Goal: Task Accomplishment & Management: Use online tool/utility

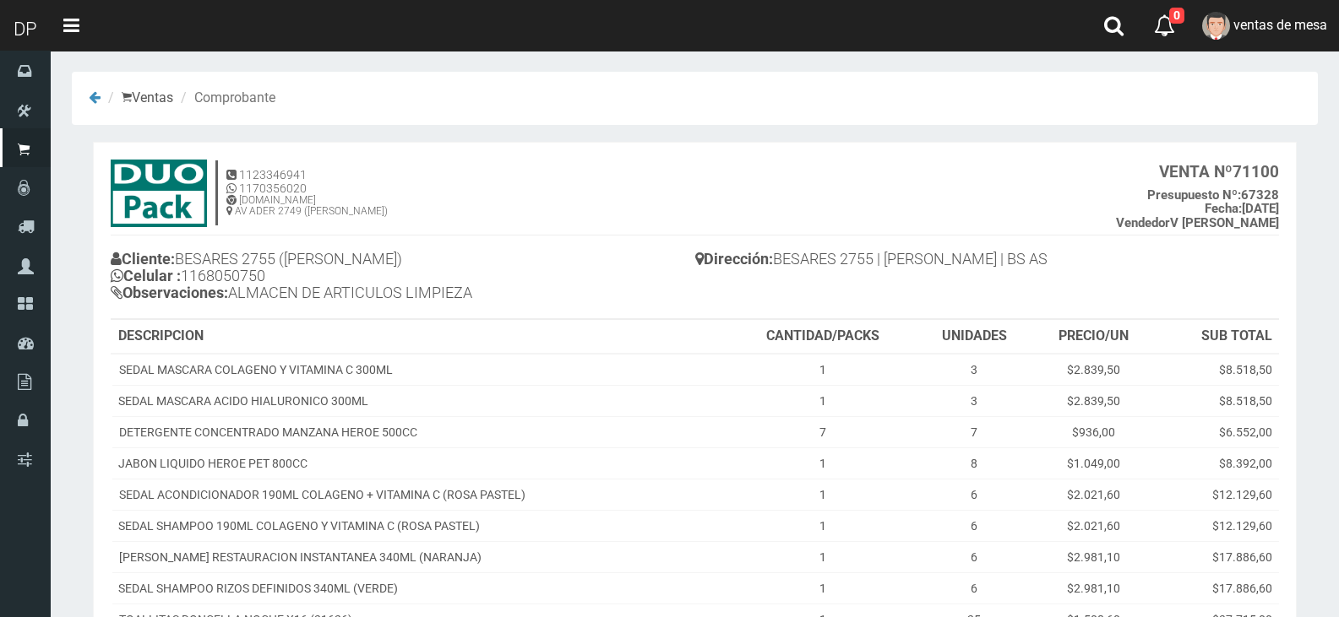
scroll to position [452, 0]
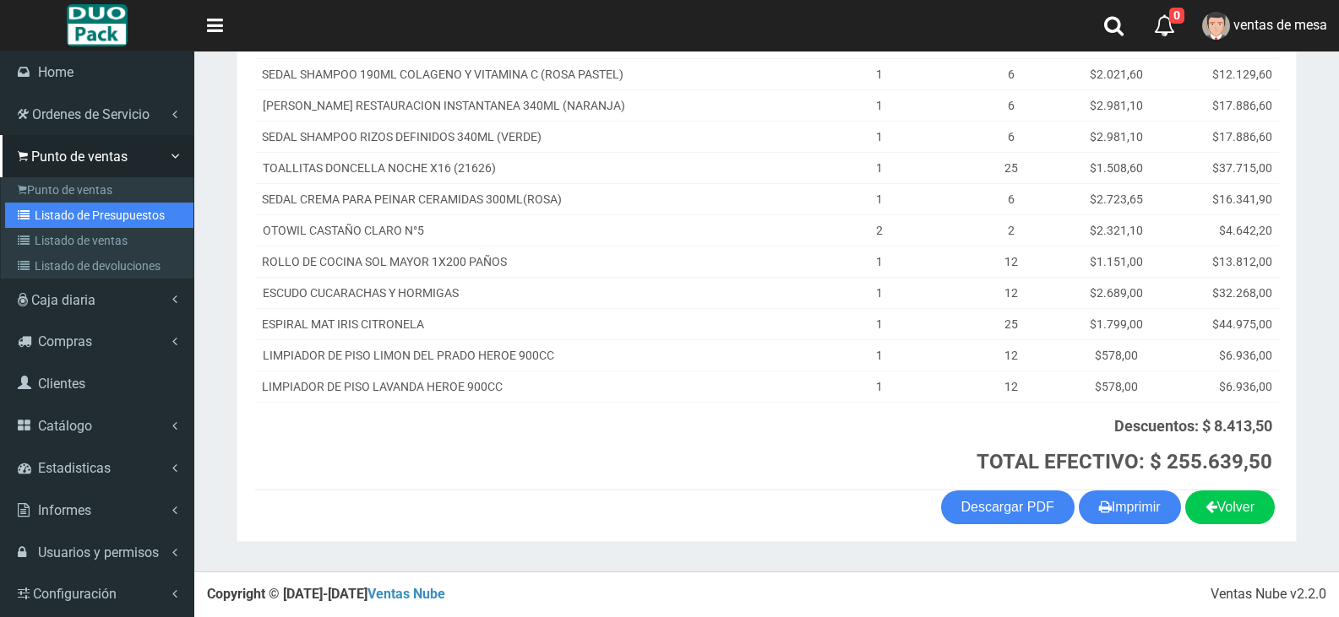
click at [54, 206] on link "Listado de Presupuestos" at bounding box center [99, 215] width 188 height 25
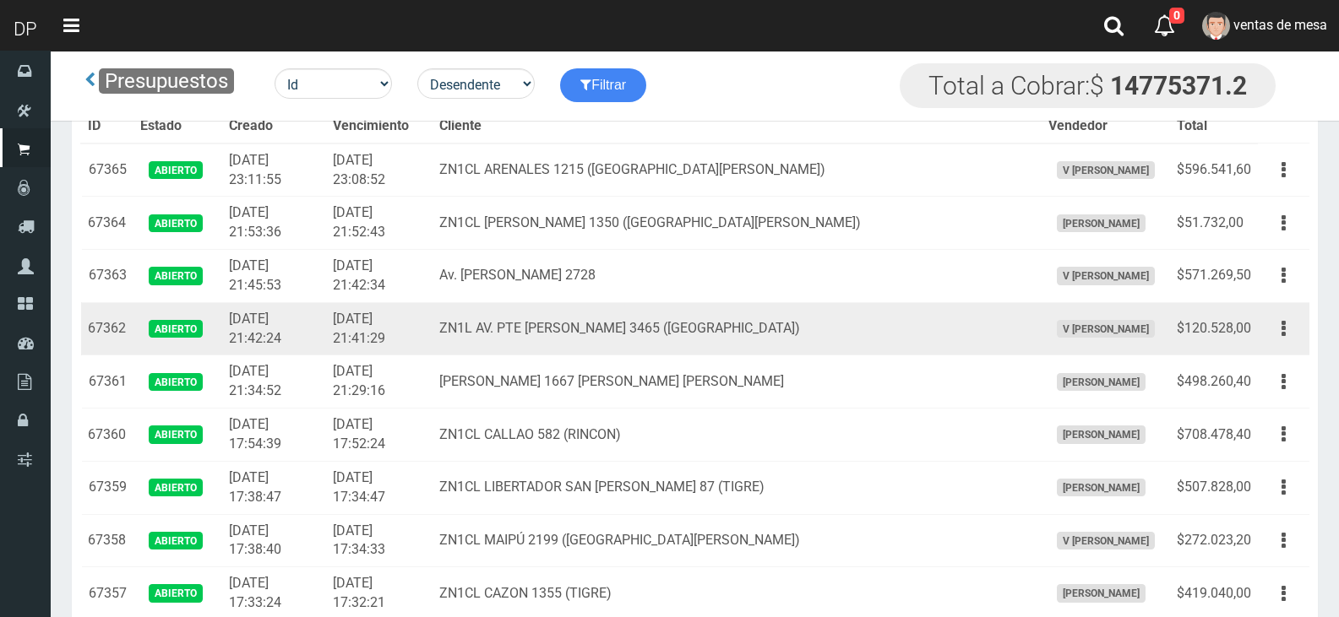
scroll to position [2384, 0]
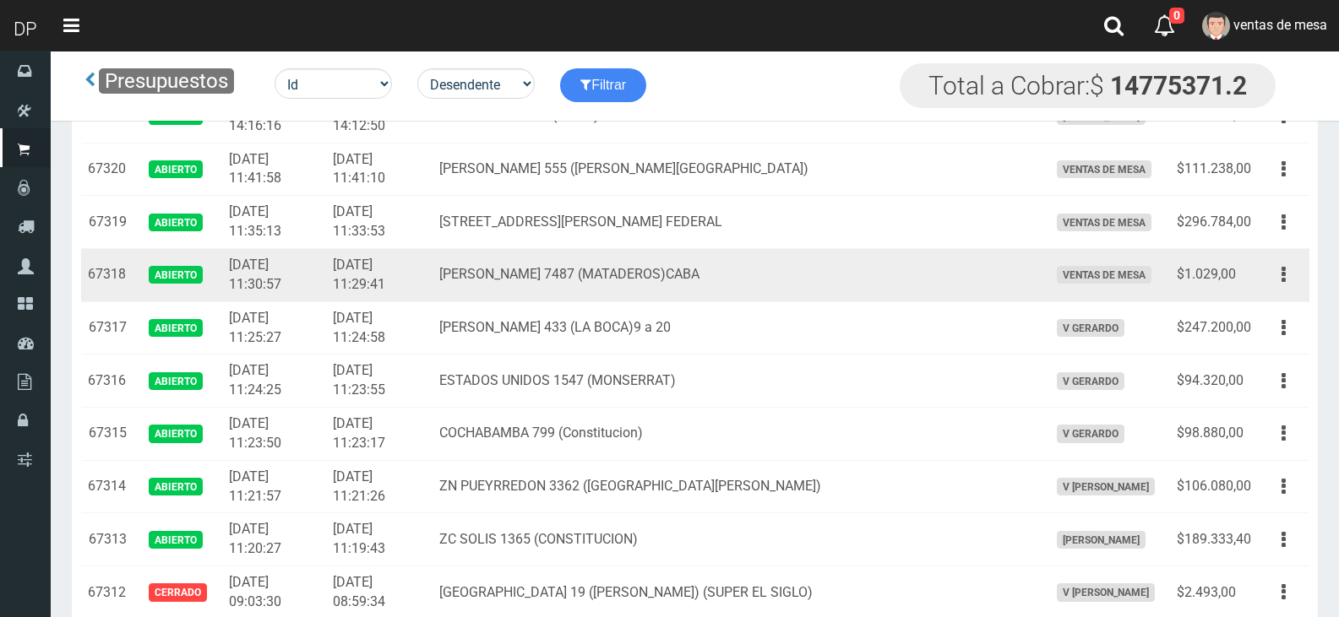
click at [1270, 287] on div "Editar Imprimir Eliminar" at bounding box center [1284, 275] width 38 height 30
click at [1272, 283] on button "button" at bounding box center [1284, 275] width 38 height 30
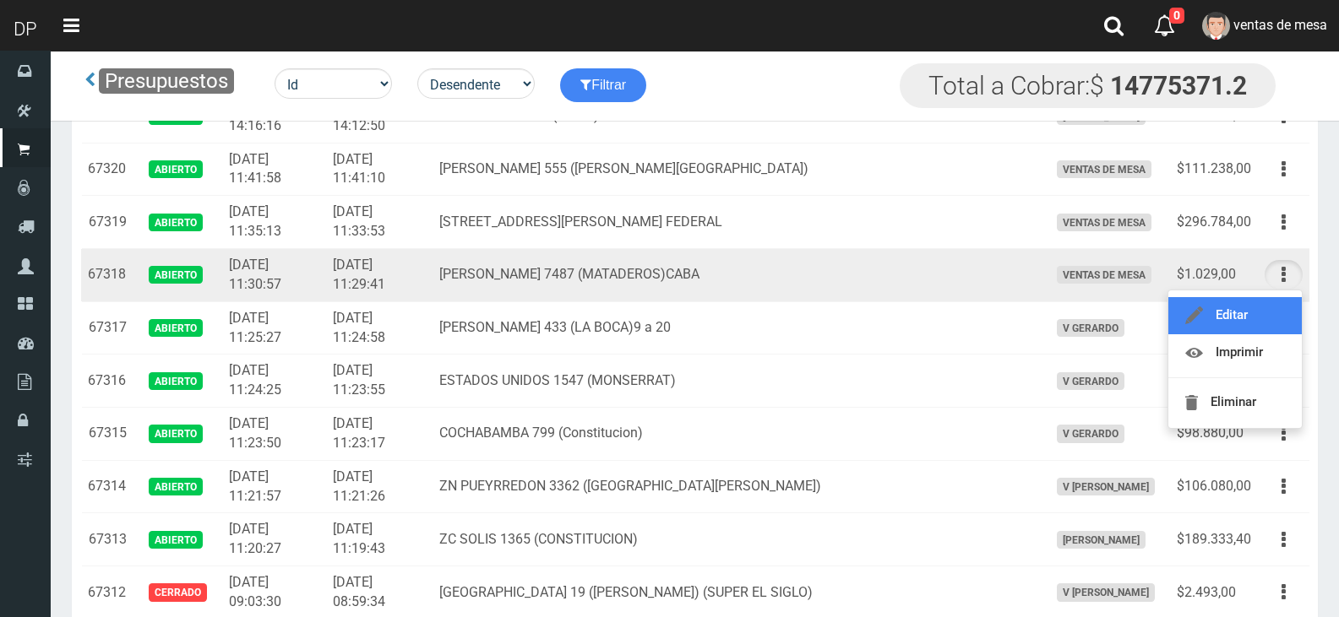
click at [1271, 314] on link "Editar" at bounding box center [1234, 315] width 133 height 37
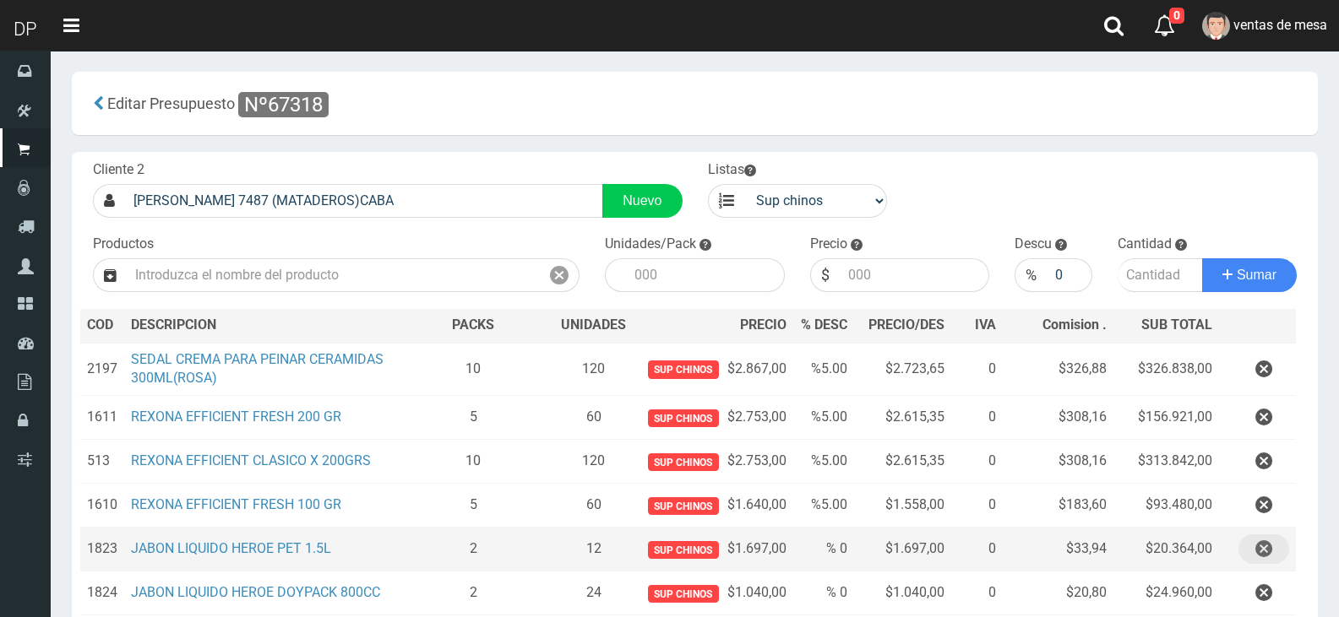
click at [1265, 553] on icon "button" at bounding box center [1263, 550] width 17 height 30
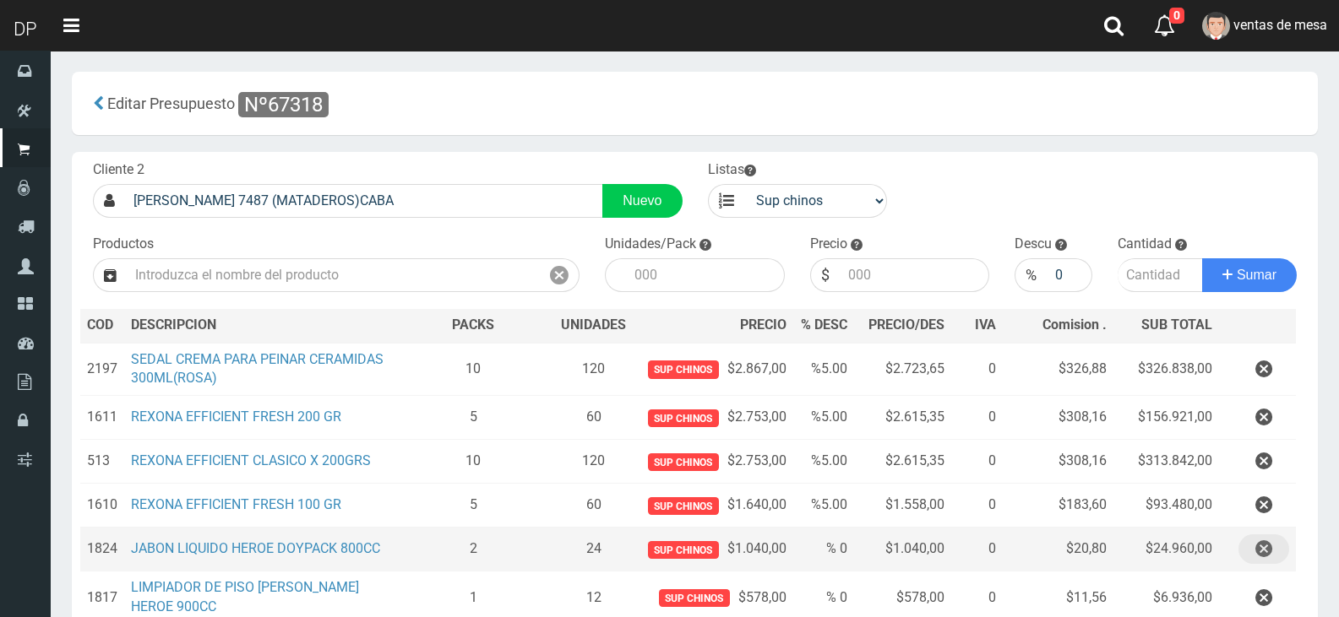
click at [1259, 551] on icon "button" at bounding box center [1263, 550] width 17 height 30
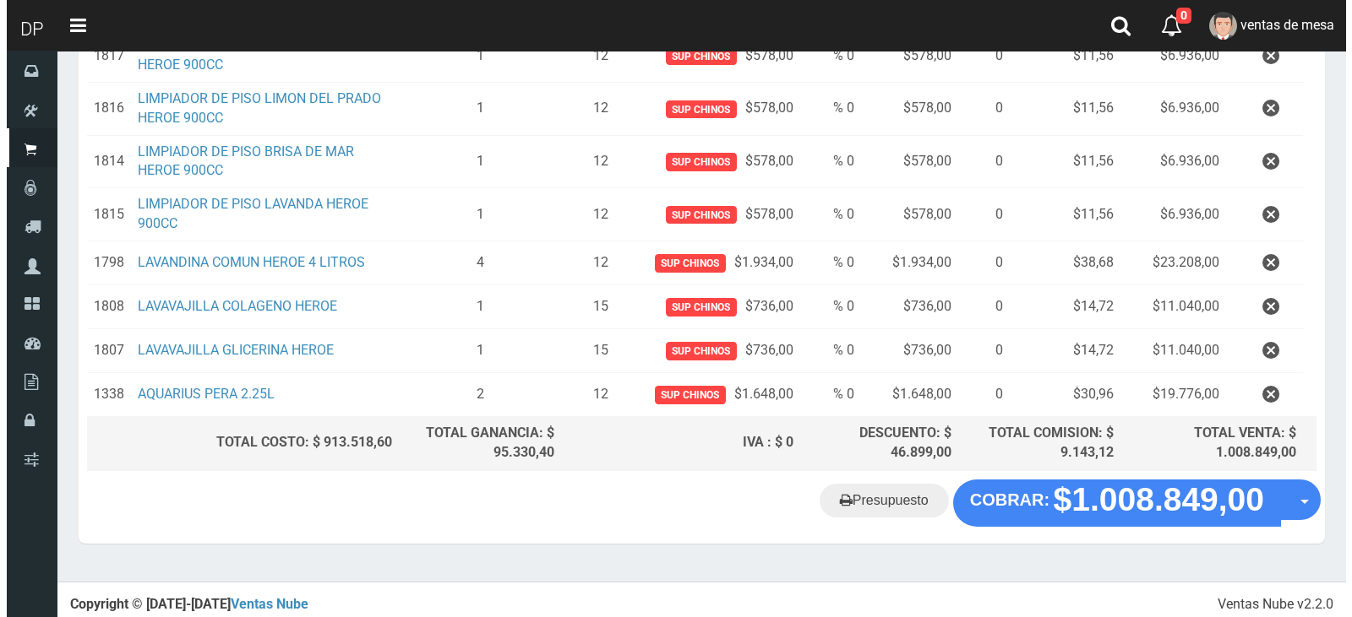
scroll to position [547, 0]
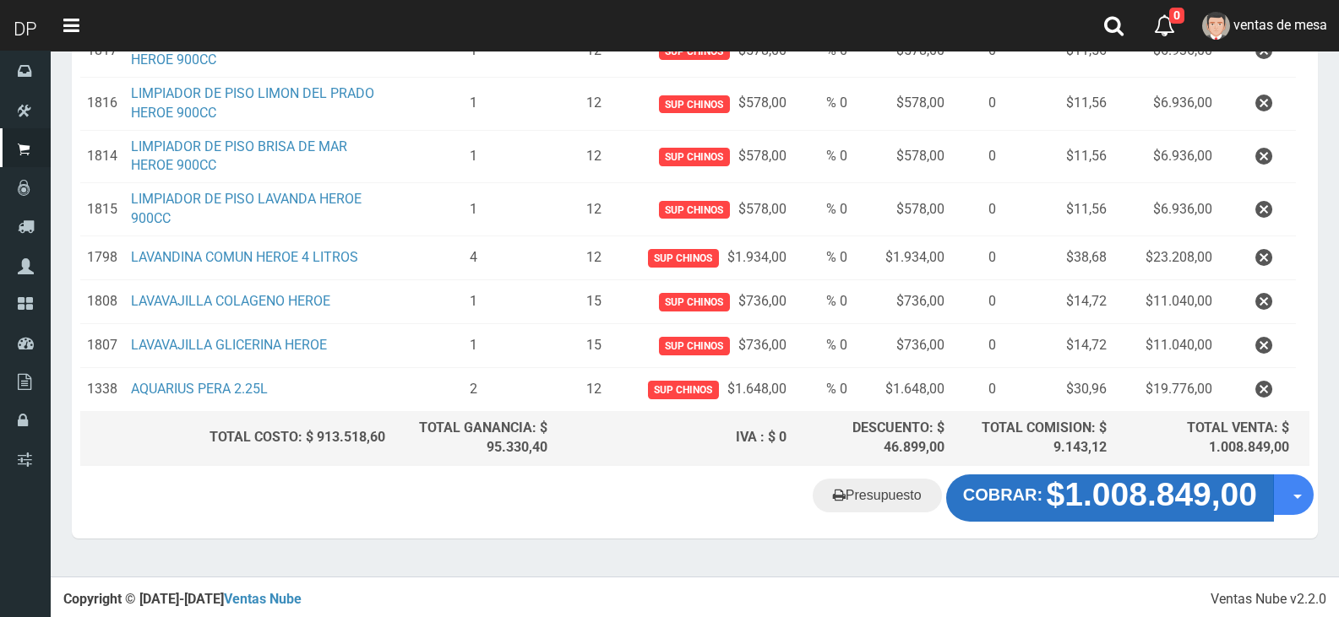
click at [1145, 488] on strong "$1.008.849,00" at bounding box center [1152, 494] width 210 height 36
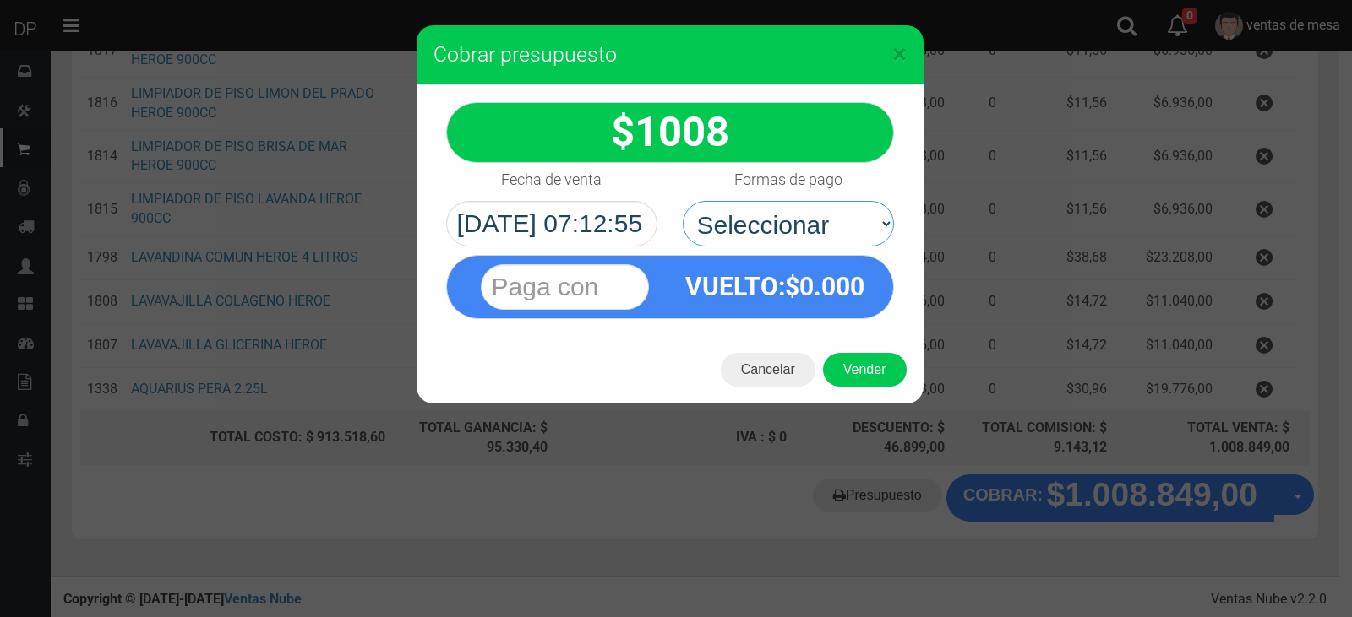
click at [807, 242] on select "Seleccionar Efectivo Tarjeta de Crédito Depósito Débito" at bounding box center [788, 224] width 211 height 46
select select "Efectivo"
click at [683, 201] on select "Seleccionar Efectivo Tarjeta de Crédito Depósito Débito" at bounding box center [788, 224] width 211 height 46
click at [845, 366] on button "Vender" at bounding box center [865, 370] width 84 height 34
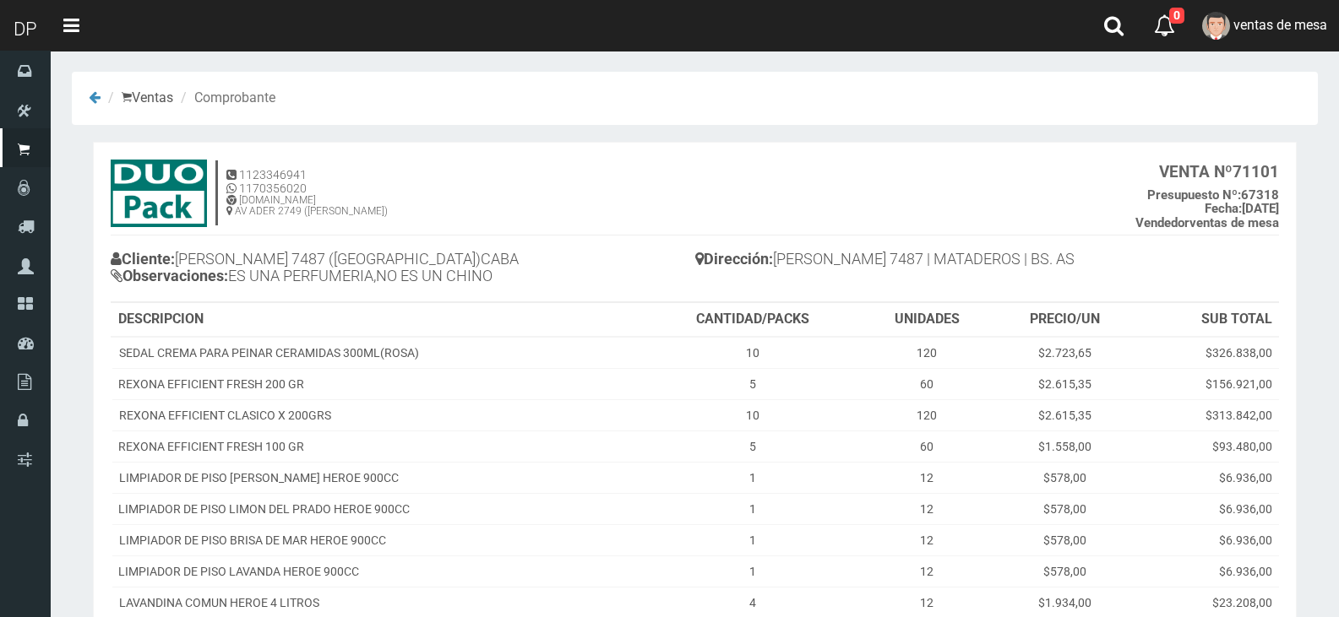
scroll to position [310, 0]
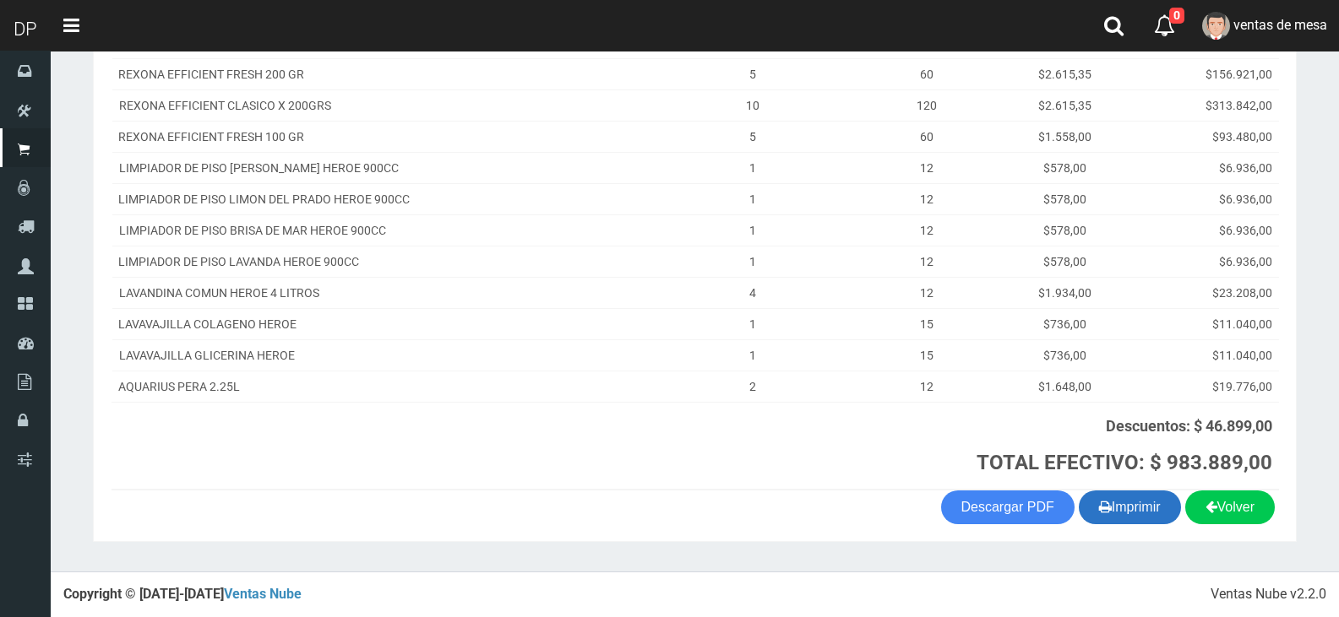
click at [1153, 504] on button "Imprimir" at bounding box center [1130, 508] width 102 height 34
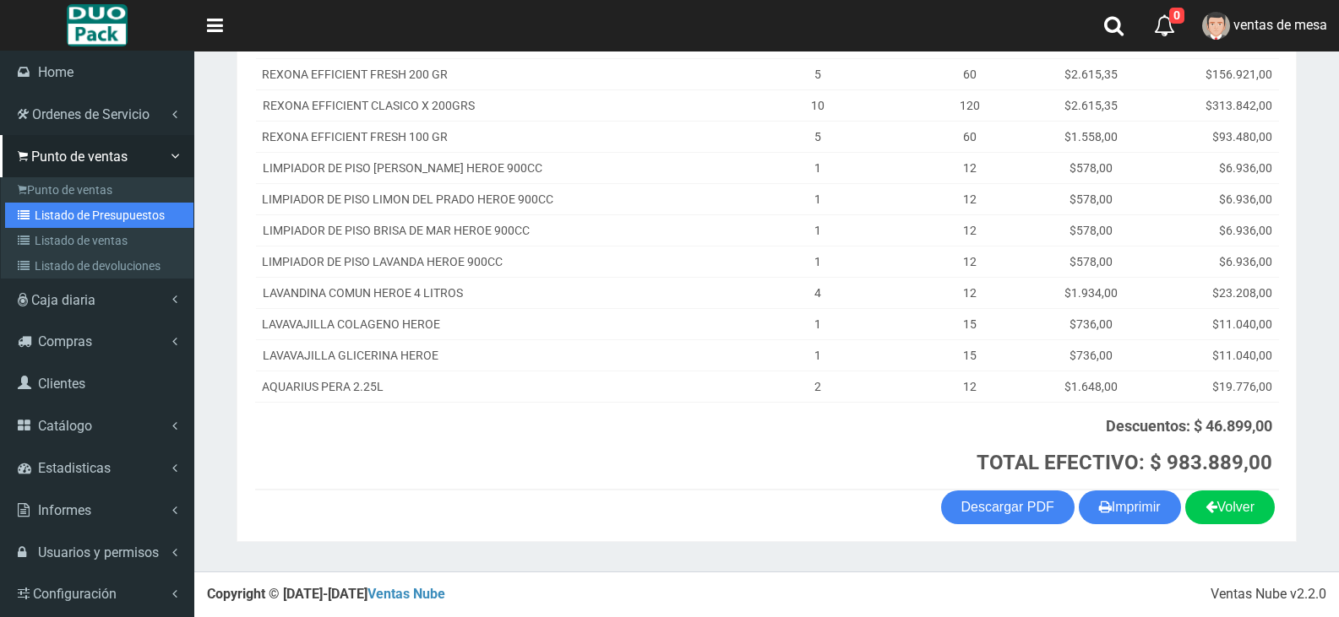
click at [14, 213] on link "Listado de Presupuestos" at bounding box center [99, 215] width 188 height 25
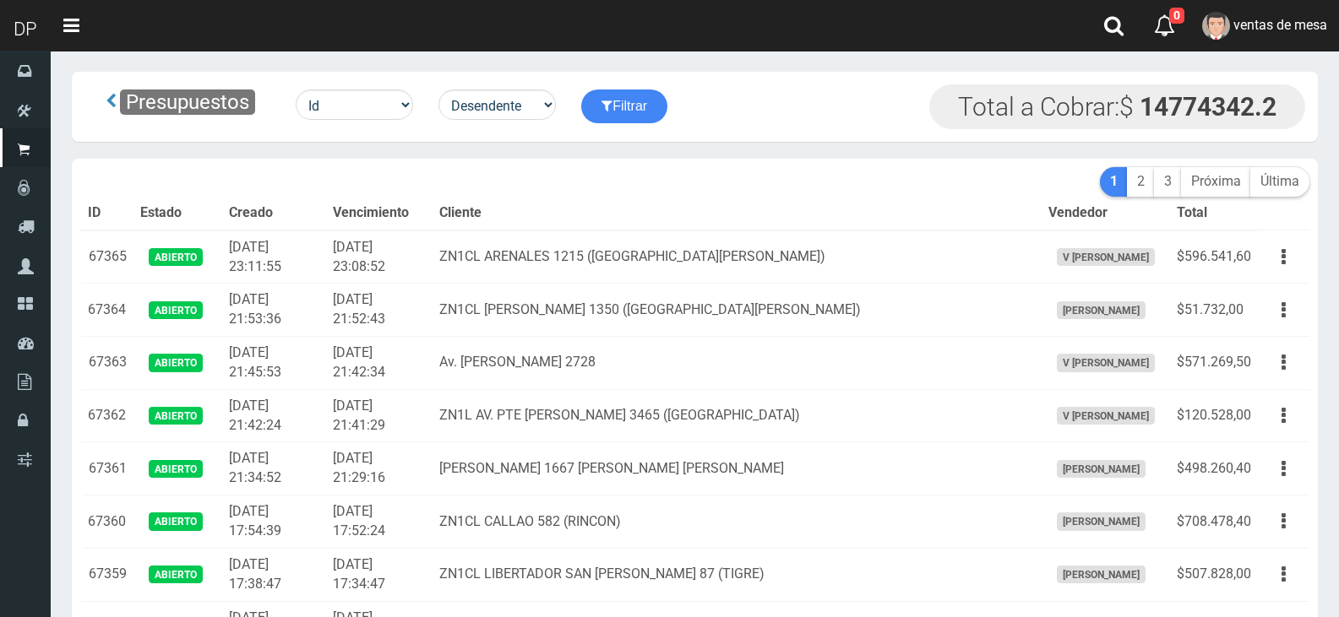
click at [420, 219] on th "Vencimiento" at bounding box center [379, 214] width 106 height 34
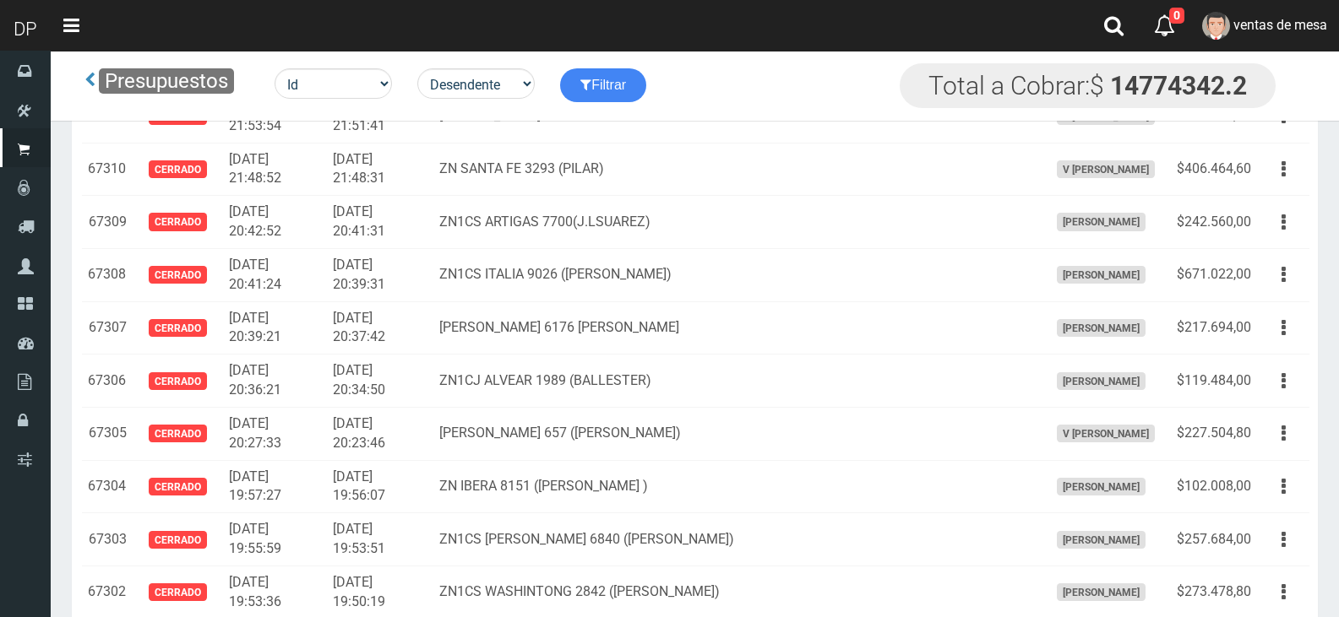
scroll to position [3303, 0]
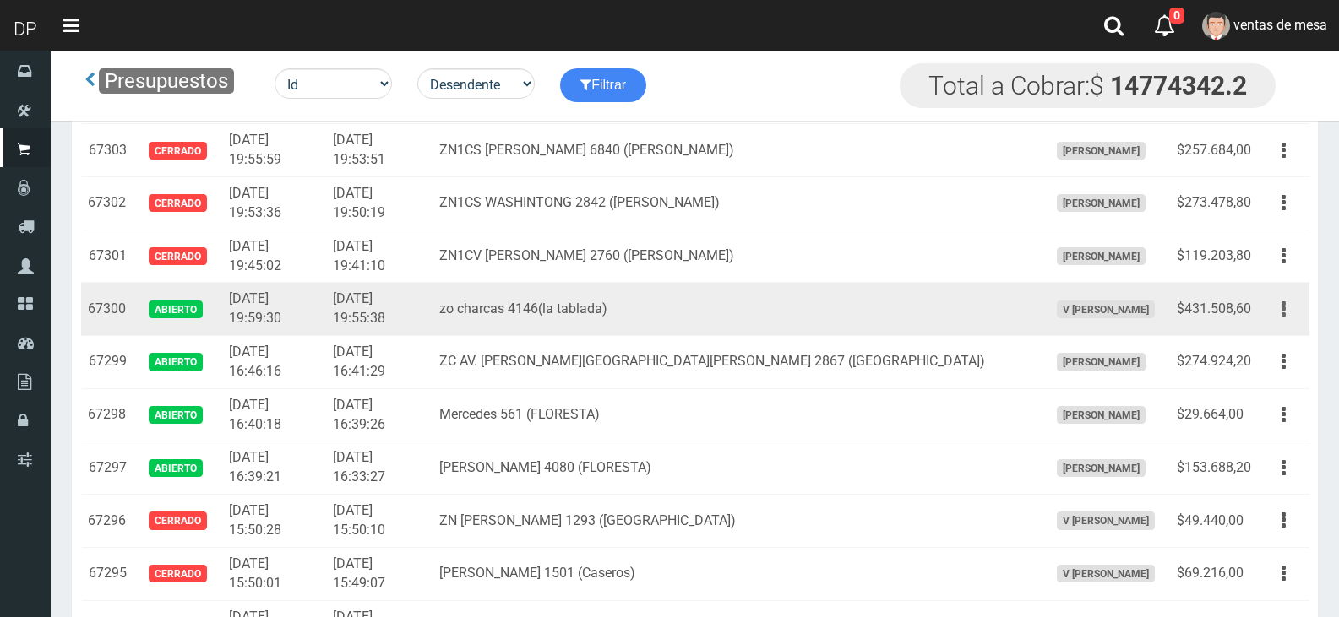
click at [1298, 305] on button "button" at bounding box center [1284, 310] width 38 height 30
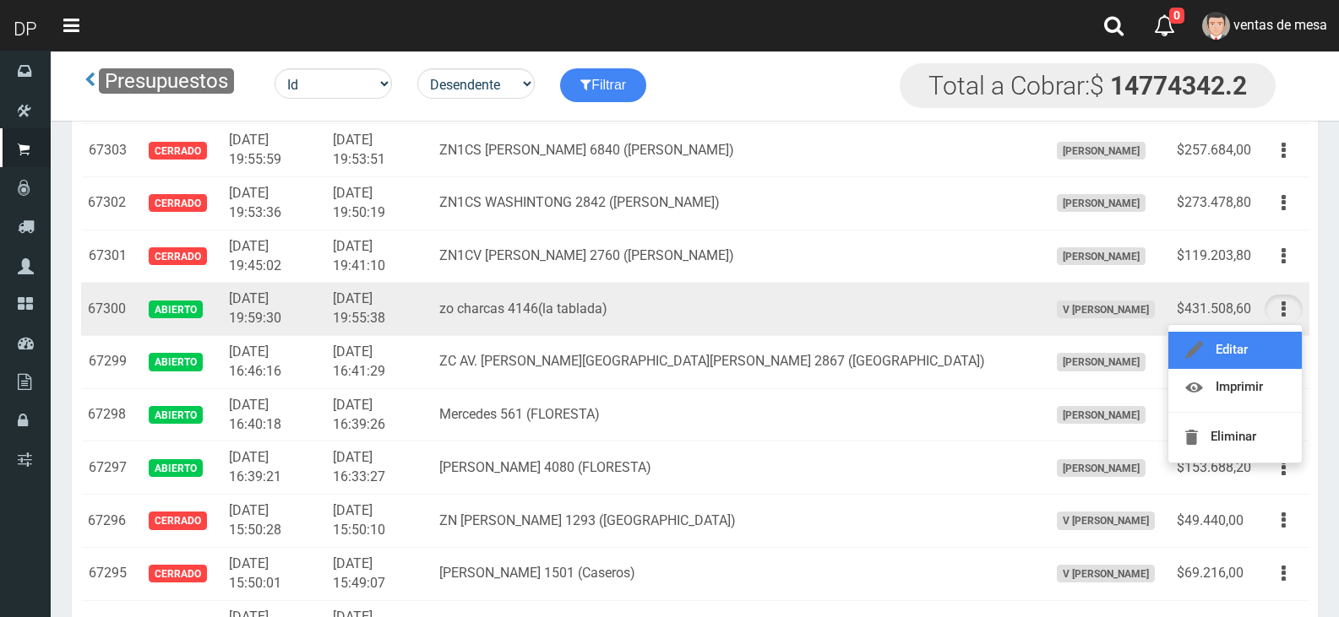
click at [1276, 349] on link "Editar" at bounding box center [1234, 350] width 133 height 37
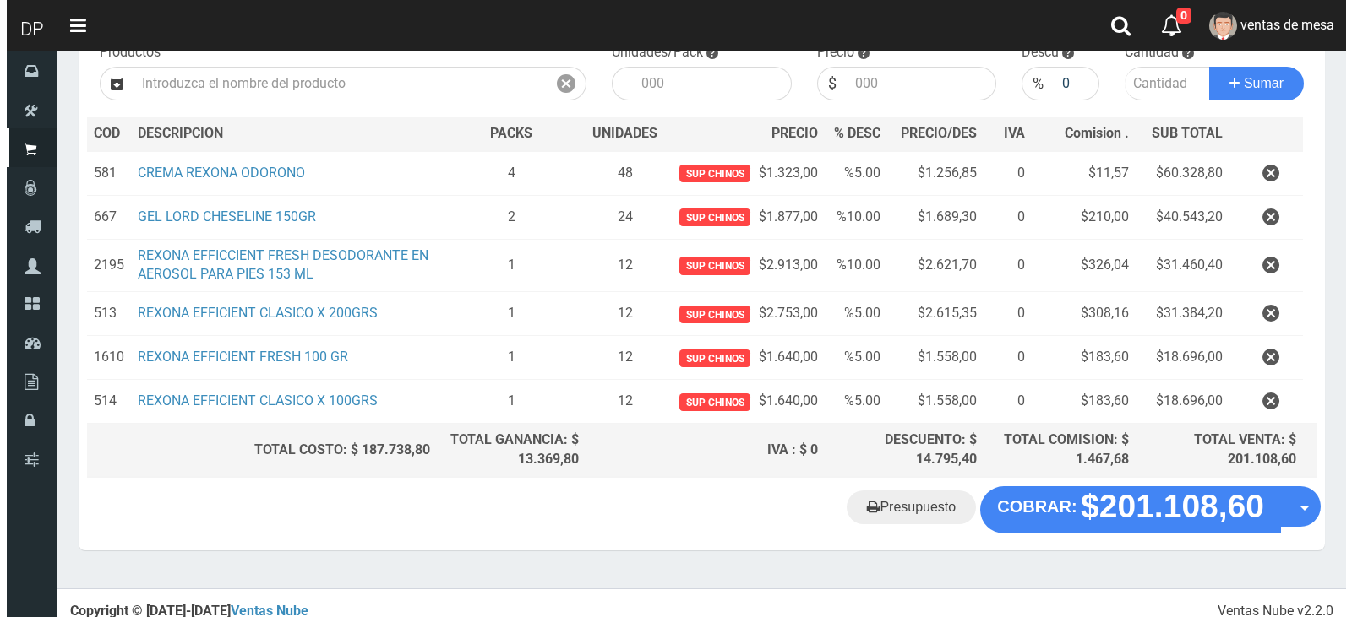
scroll to position [204, 0]
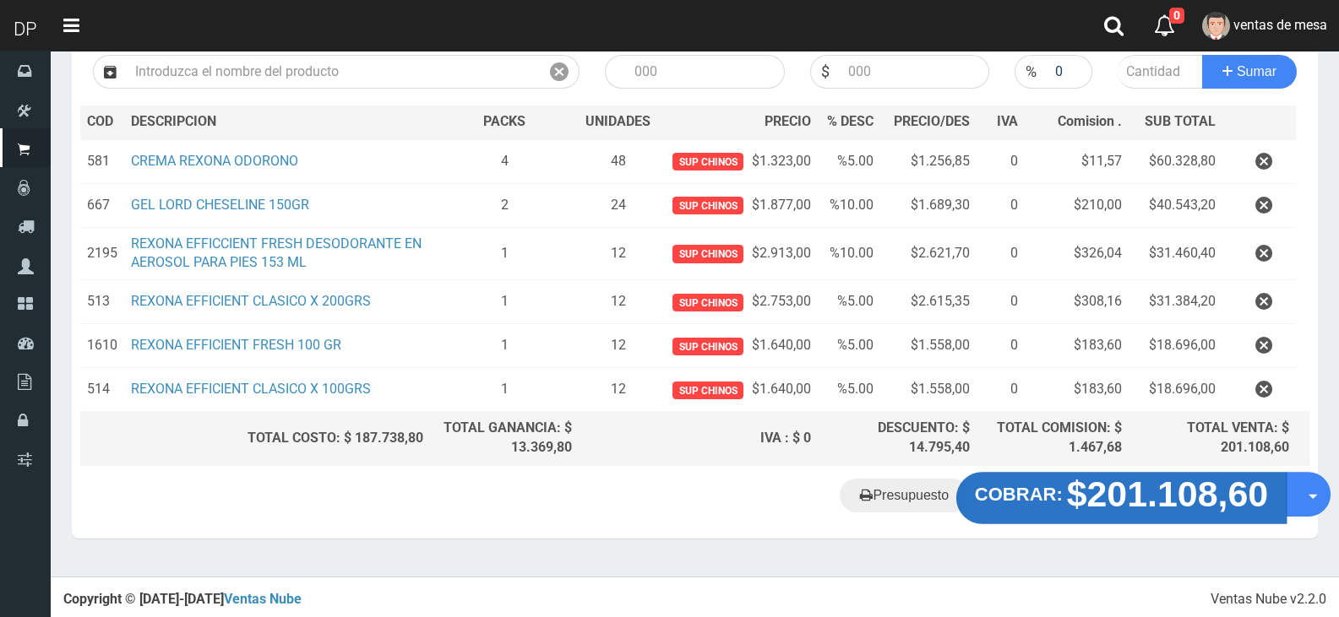
click at [1048, 492] on strong "COBRAR:" at bounding box center [1019, 494] width 88 height 20
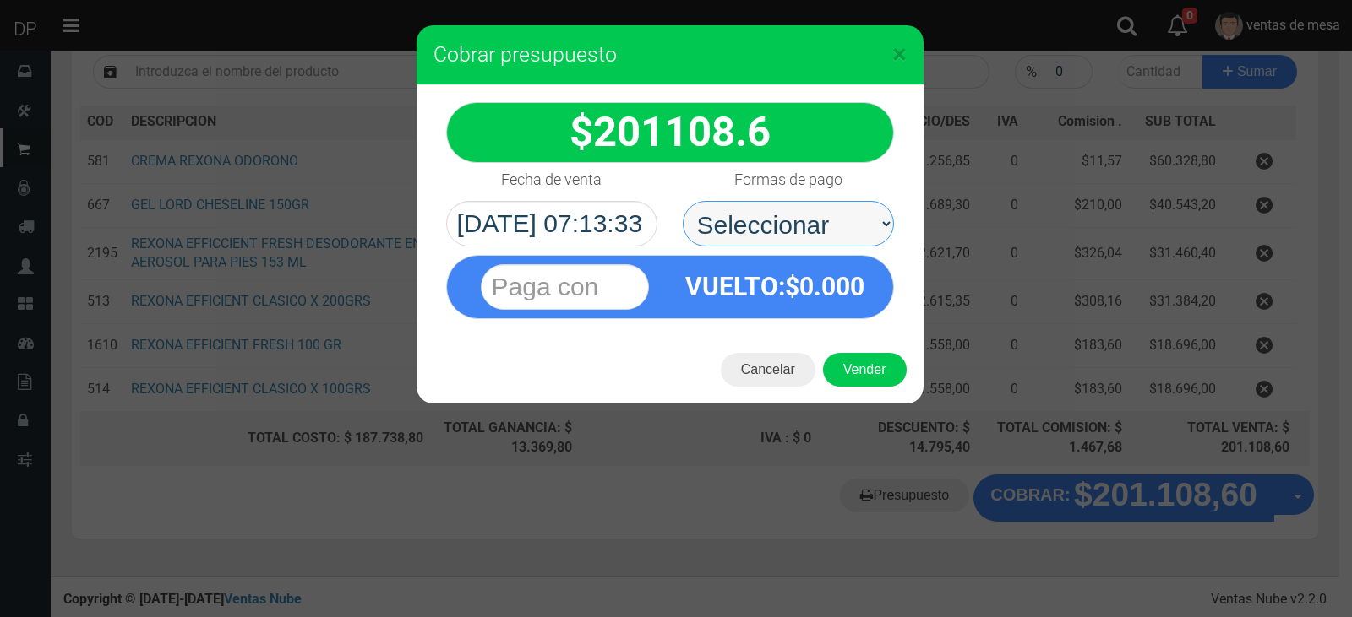
click at [833, 231] on select "Seleccionar Efectivo Tarjeta de Crédito Depósito Débito" at bounding box center [788, 224] width 211 height 46
select select "Efectivo"
click at [683, 201] on select "Seleccionar Efectivo Tarjeta de Crédito Depósito Débito" at bounding box center [788, 224] width 211 height 46
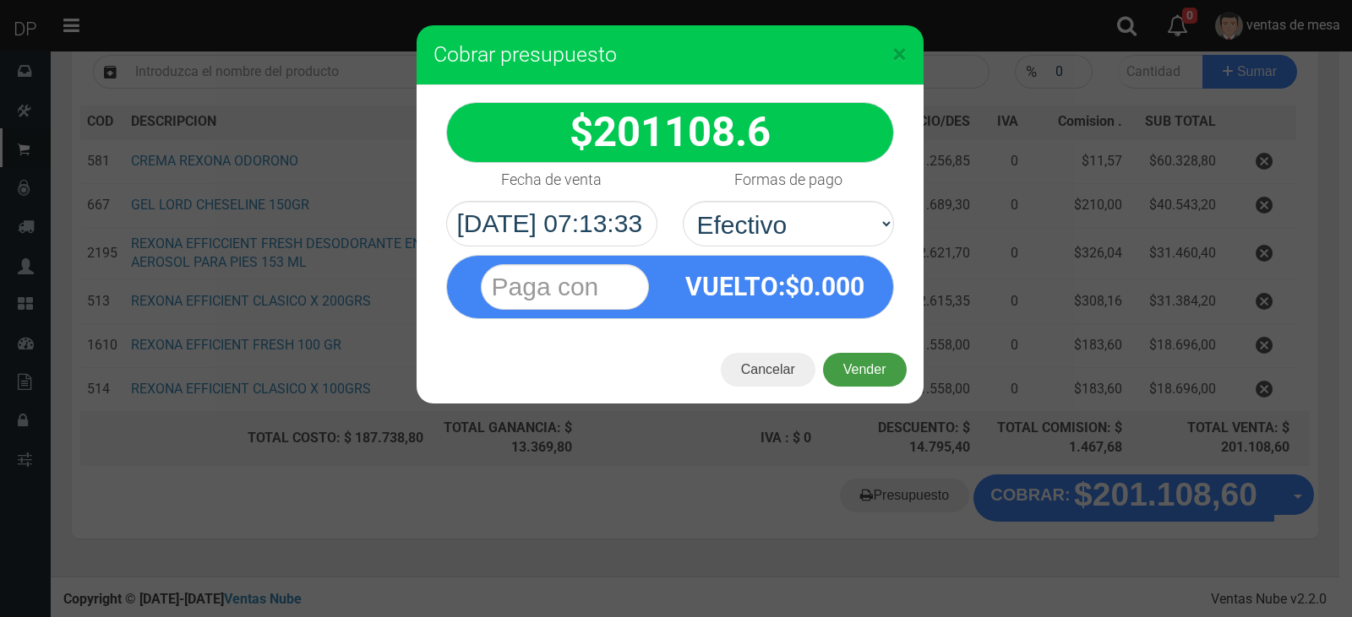
click at [849, 362] on button "Vender" at bounding box center [865, 370] width 84 height 34
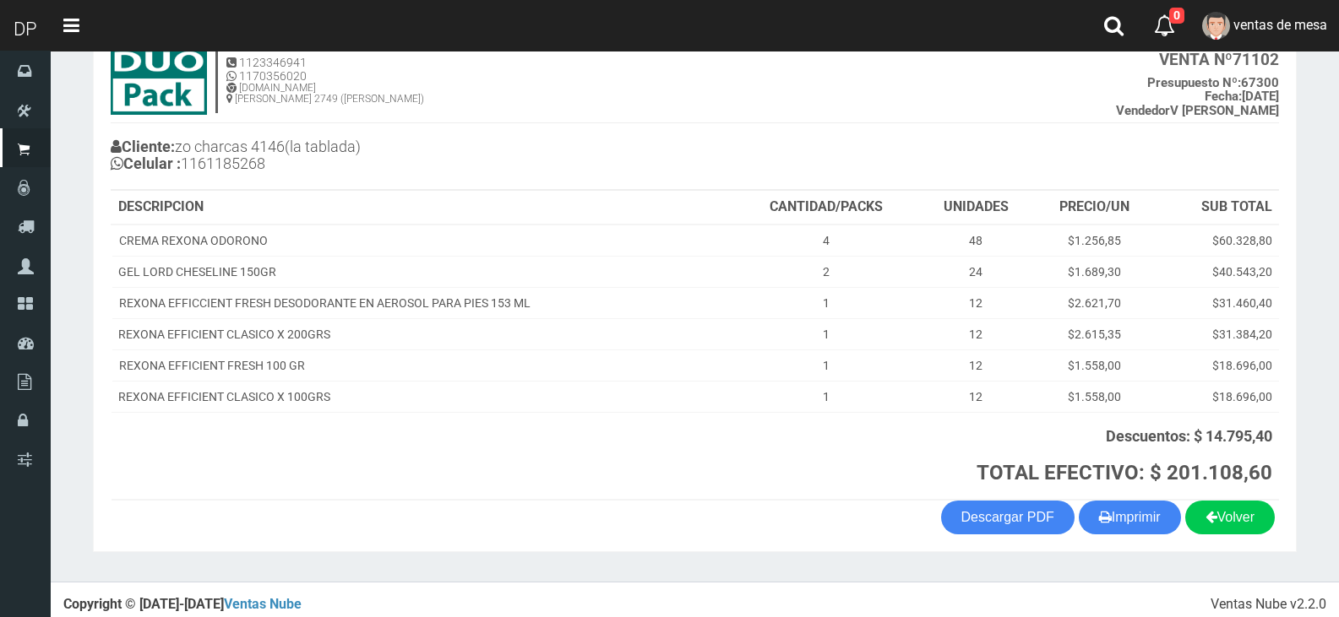
scroll to position [122, 0]
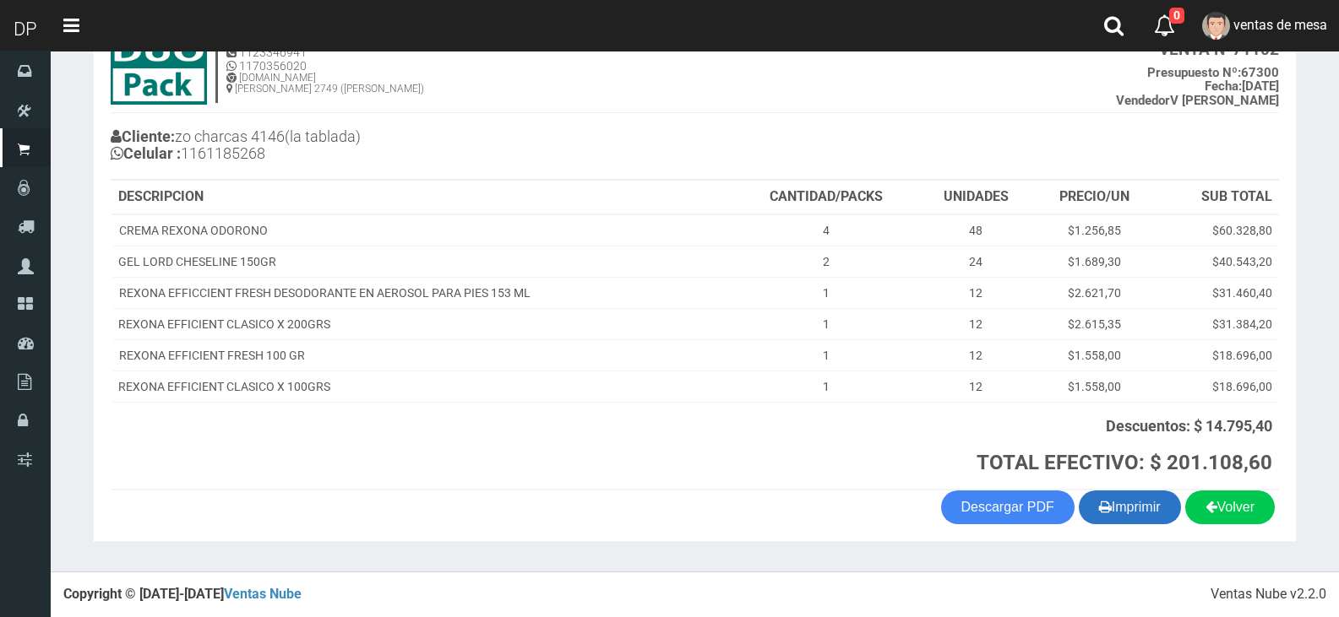
click at [1114, 518] on button "Imprimir" at bounding box center [1130, 508] width 102 height 34
